Goal: Information Seeking & Learning: Understand process/instructions

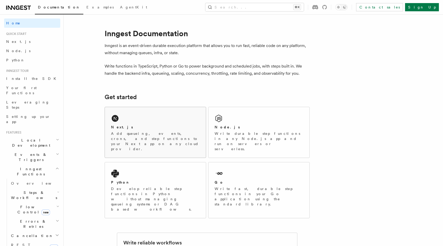
click at [161, 121] on div "Next.js Add queueing, events, crons, and step functions to your Next app on any…" at bounding box center [155, 132] width 101 height 51
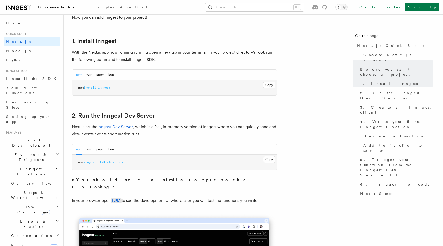
scroll to position [270, 0]
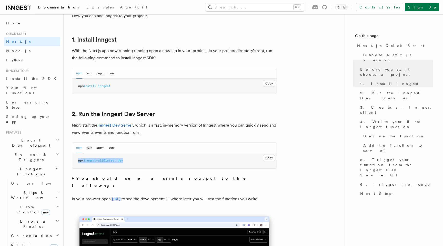
drag, startPoint x: 131, startPoint y: 161, endPoint x: 73, endPoint y: 161, distance: 58.0
click at [73, 161] on pre "npx inngest-cli@latest dev" at bounding box center [174, 160] width 205 height 15
copy span "npx inngest-cli@latest dev"
